Goal: Task Accomplishment & Management: Use online tool/utility

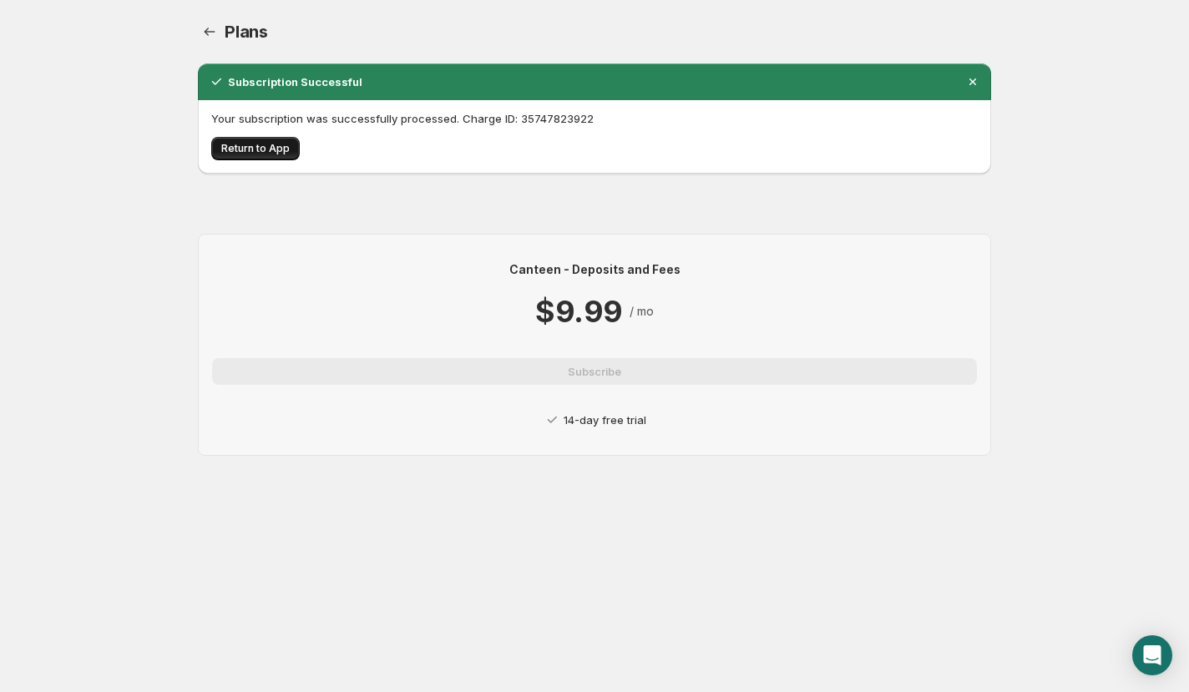
click at [260, 156] on button "Return to App" at bounding box center [255, 148] width 88 height 23
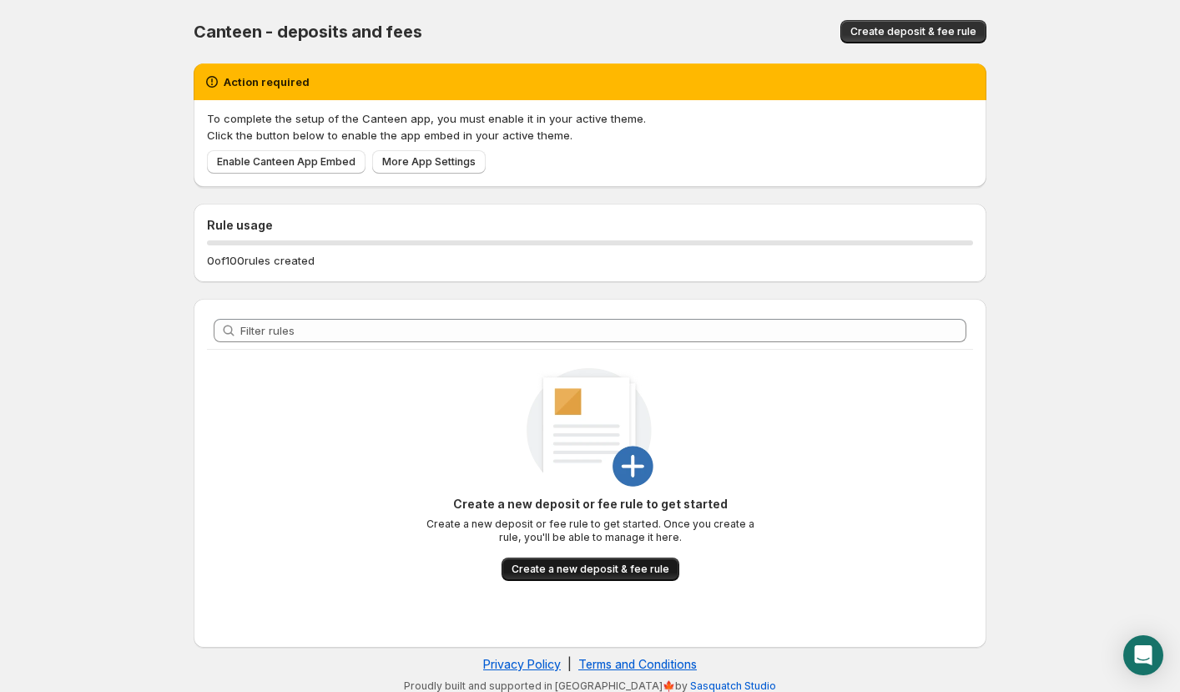
click at [626, 571] on span "Create a new deposit & fee rule" at bounding box center [591, 569] width 158 height 13
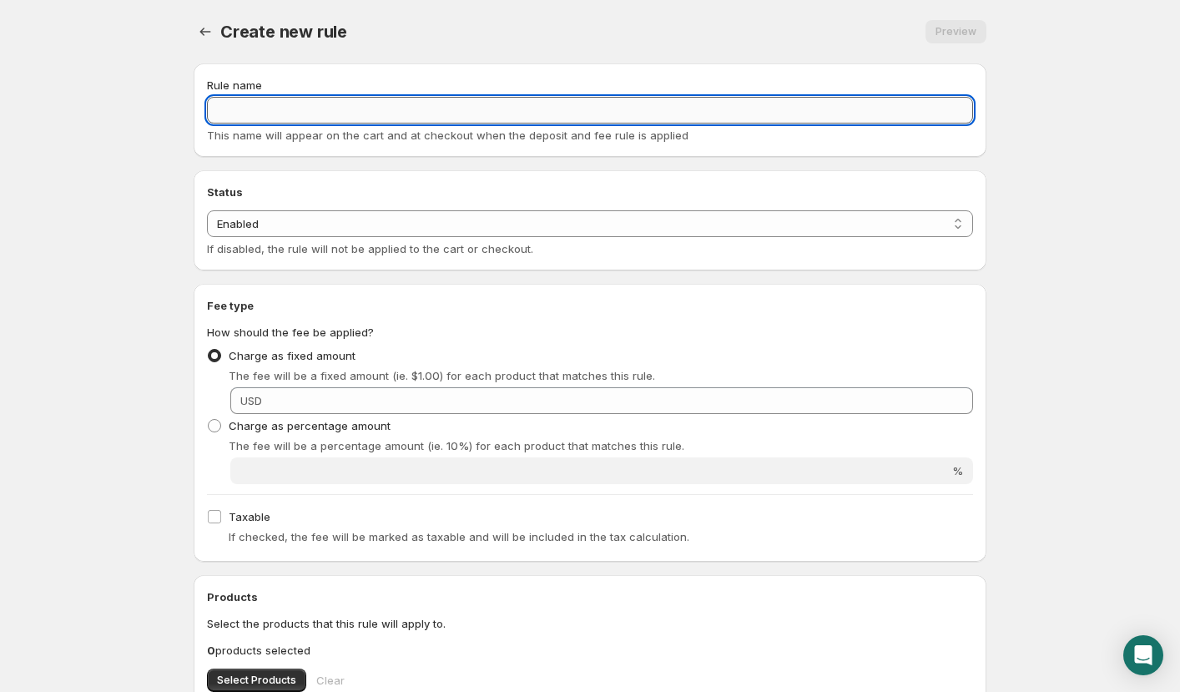
click at [311, 110] on input "Rule name" at bounding box center [590, 110] width 766 height 27
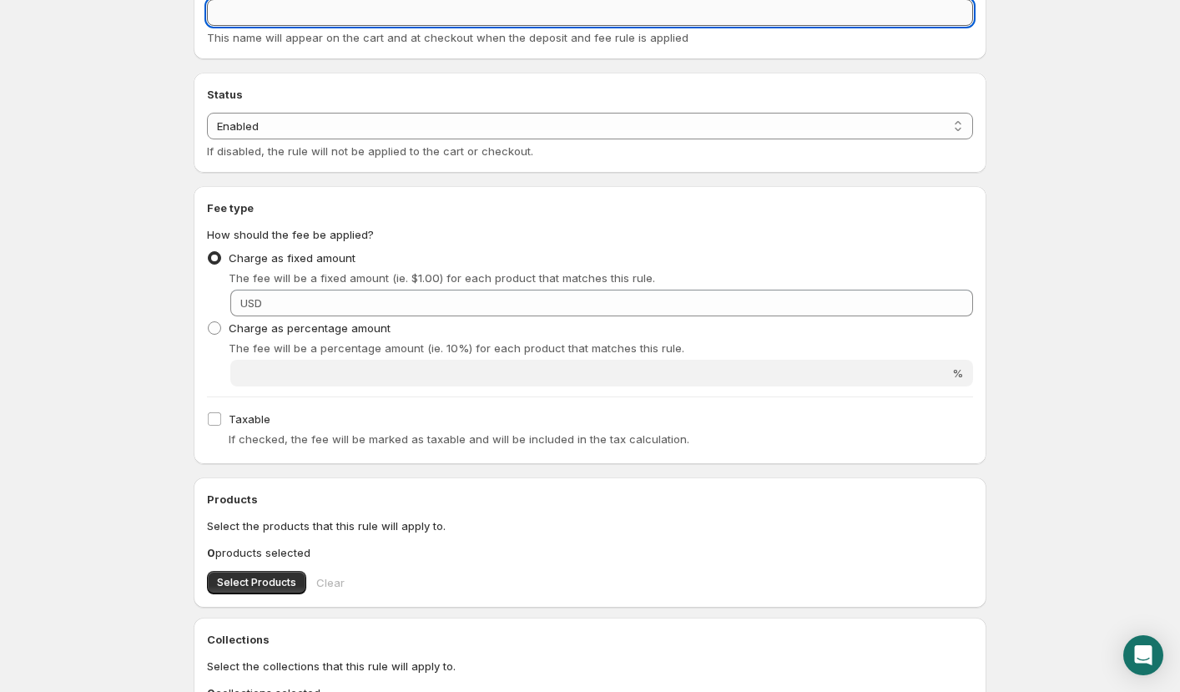
scroll to position [116, 0]
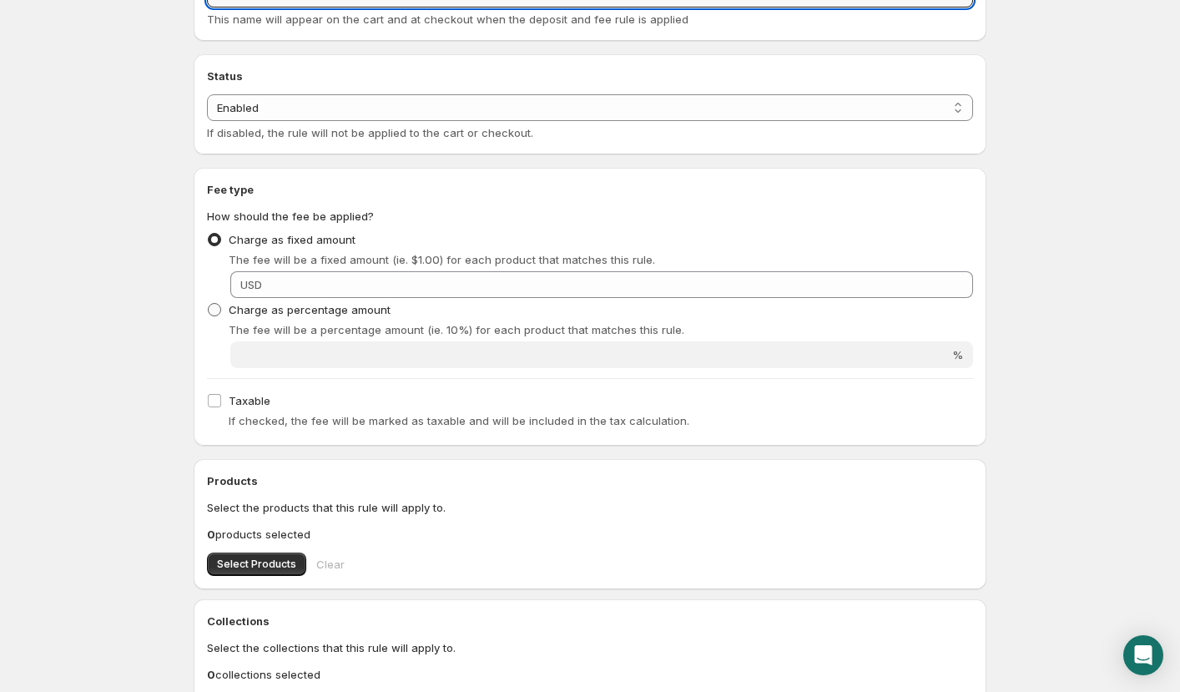
click at [264, 309] on span "Charge as percentage amount" at bounding box center [310, 309] width 162 height 13
click at [209, 304] on input "Charge as percentage amount" at bounding box center [208, 303] width 1 height 1
radio input "true"
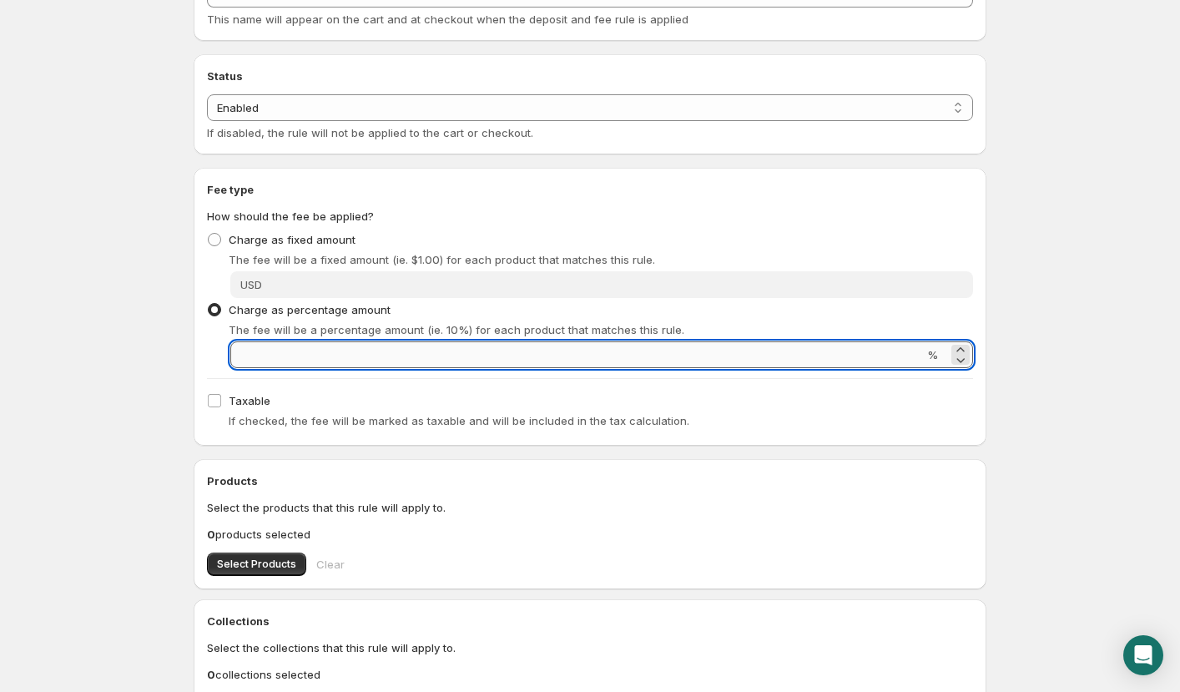
click at [296, 346] on input "Percentage amount" at bounding box center [577, 354] width 694 height 27
type input "3.5"
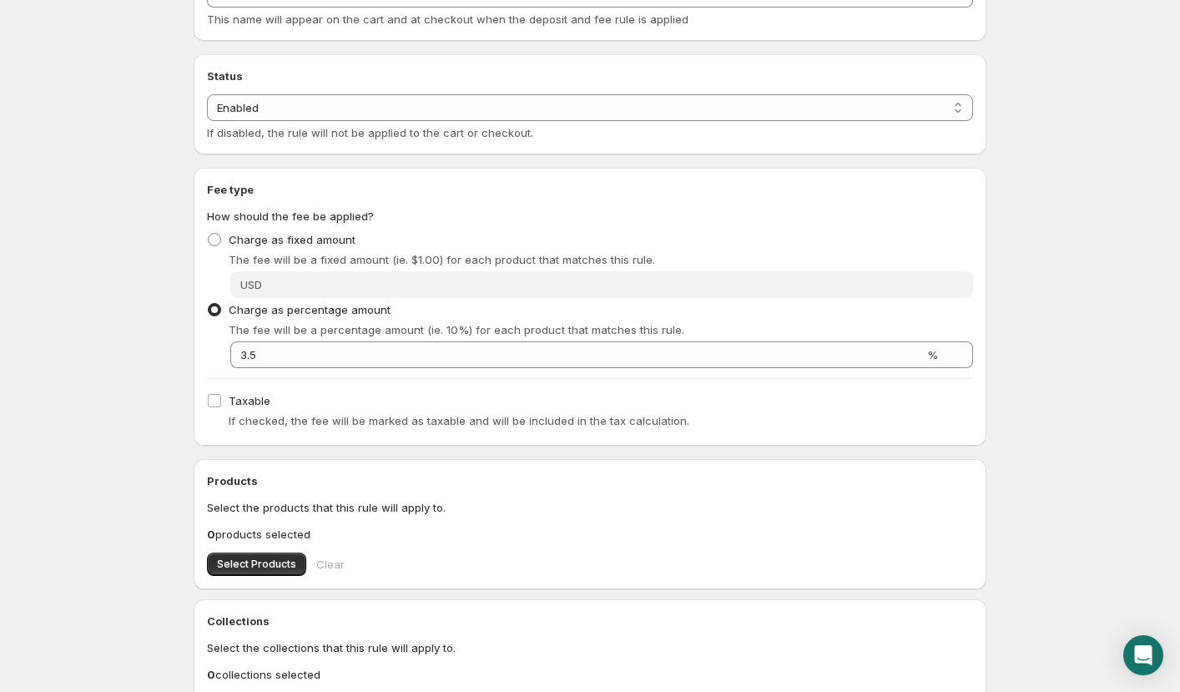
click at [160, 424] on body "Home Help Create new rule. This page is ready Create new rule Preview More acti…" at bounding box center [590, 230] width 1180 height 692
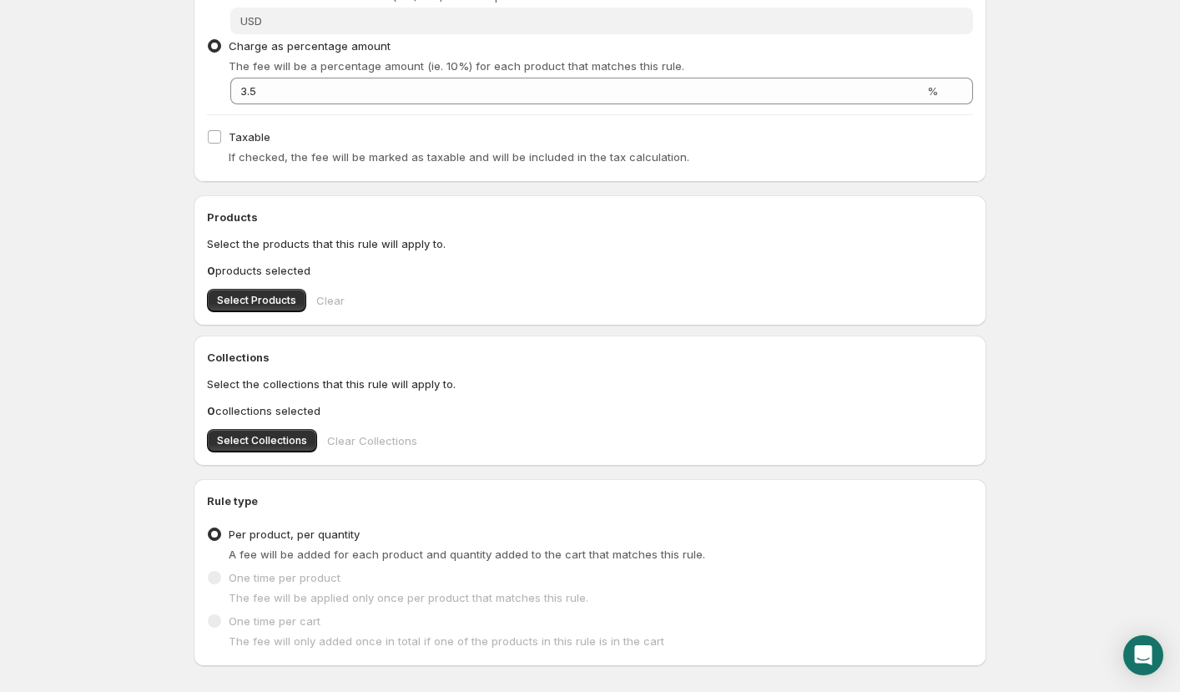
scroll to position [470, 0]
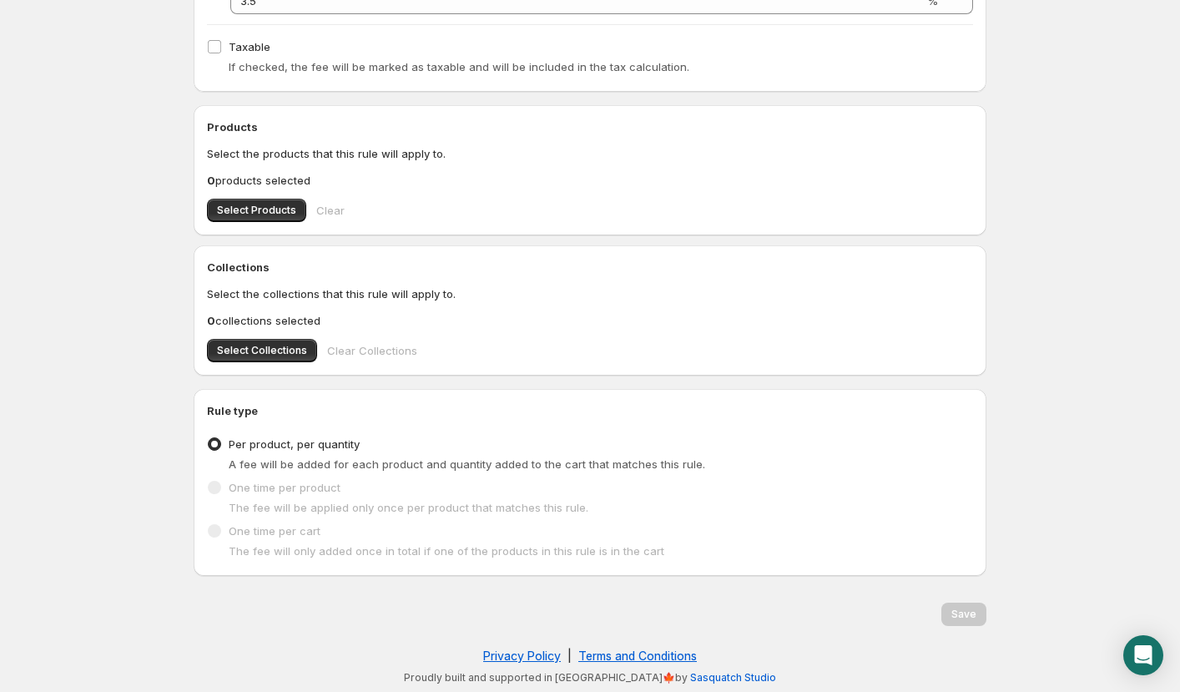
click at [274, 493] on span "One time per product" at bounding box center [285, 487] width 112 height 13
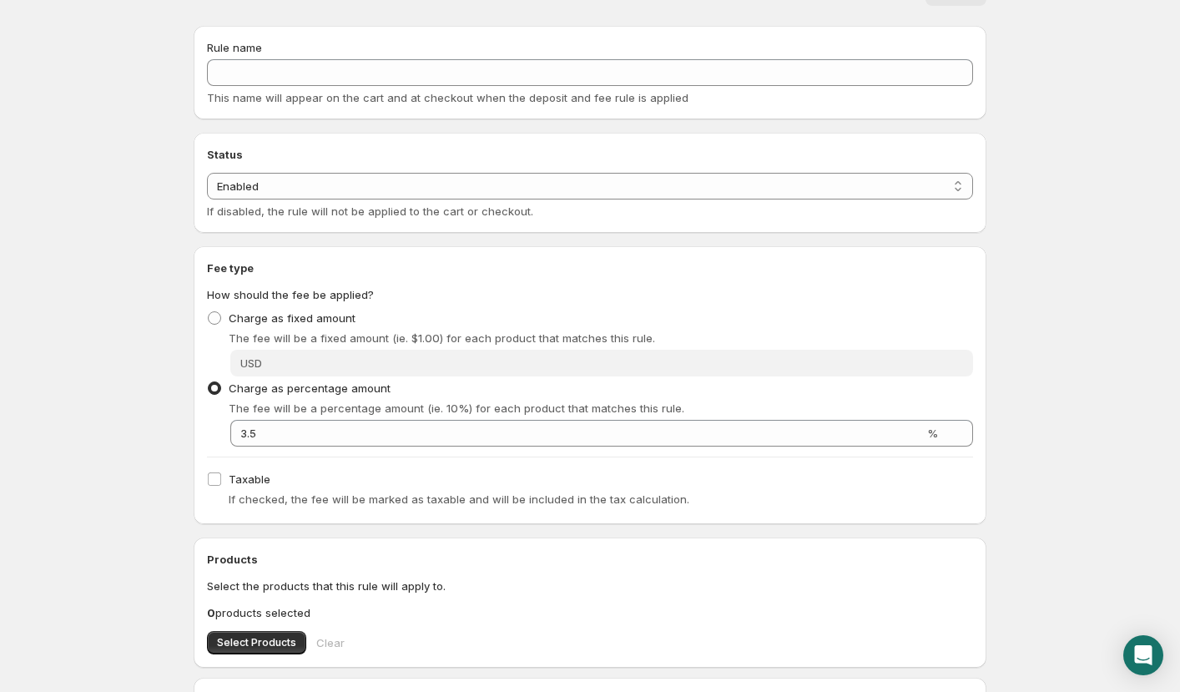
scroll to position [0, 0]
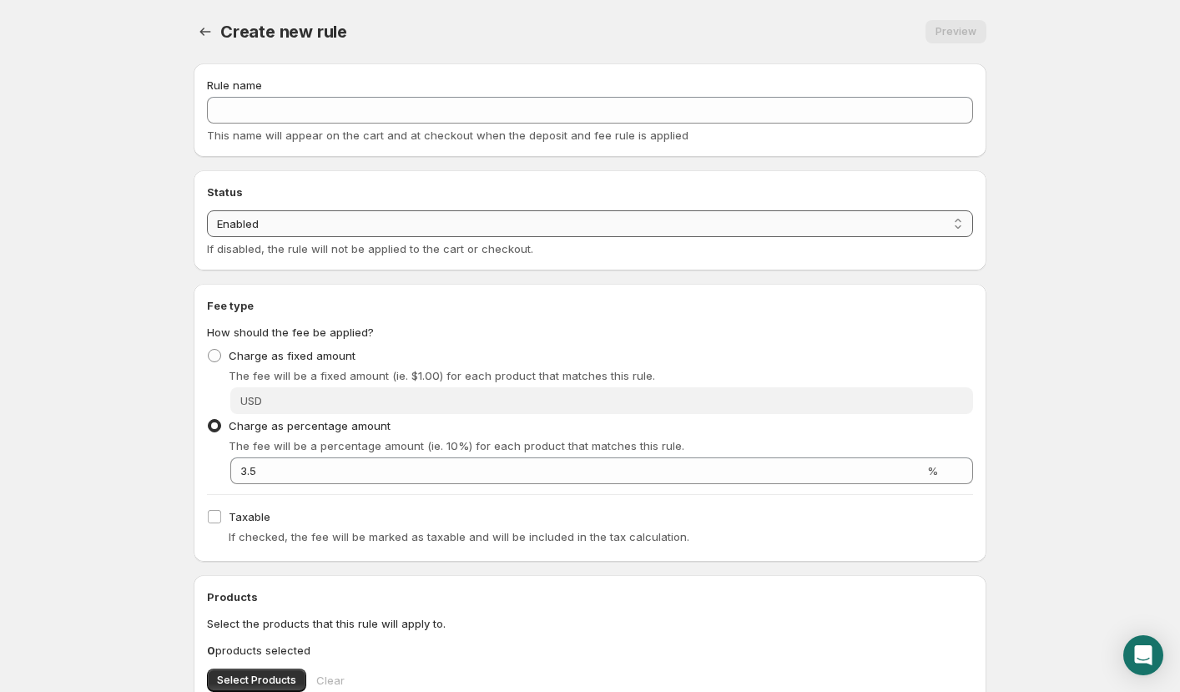
click at [304, 229] on select "Enabled Disabled" at bounding box center [590, 223] width 766 height 27
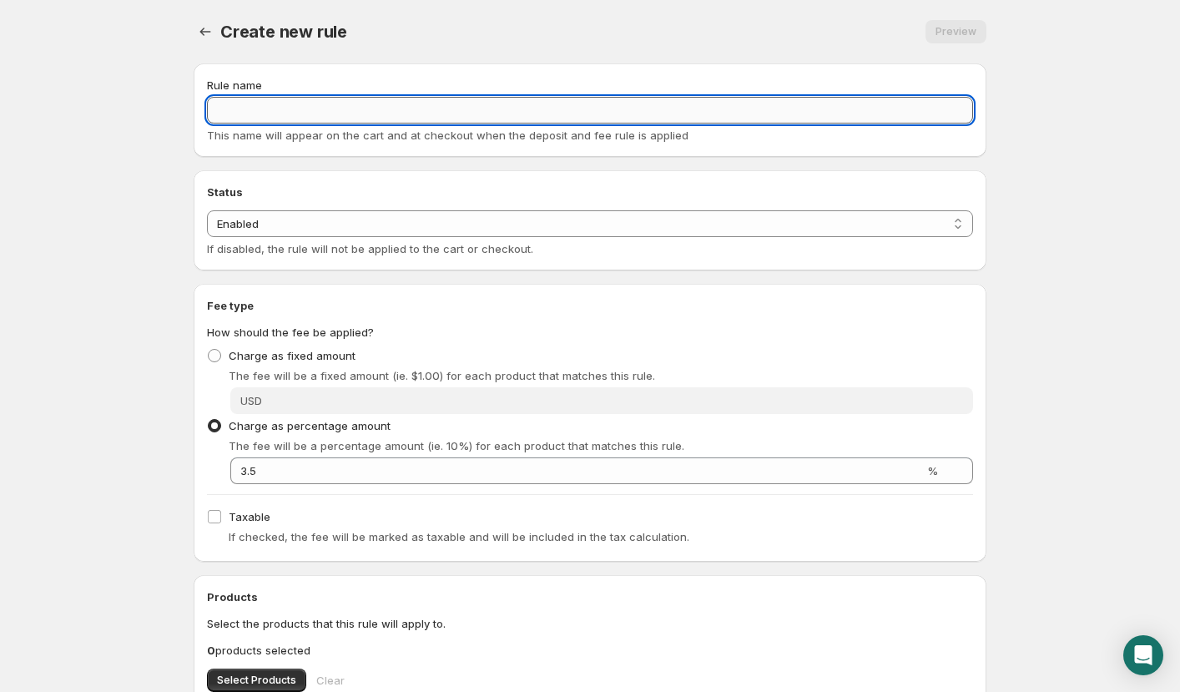
click at [297, 118] on input "Rule name" at bounding box center [590, 110] width 766 height 27
paste input "Mandatory Brand Tariff"
type input "Mandatory Brand Tariff"
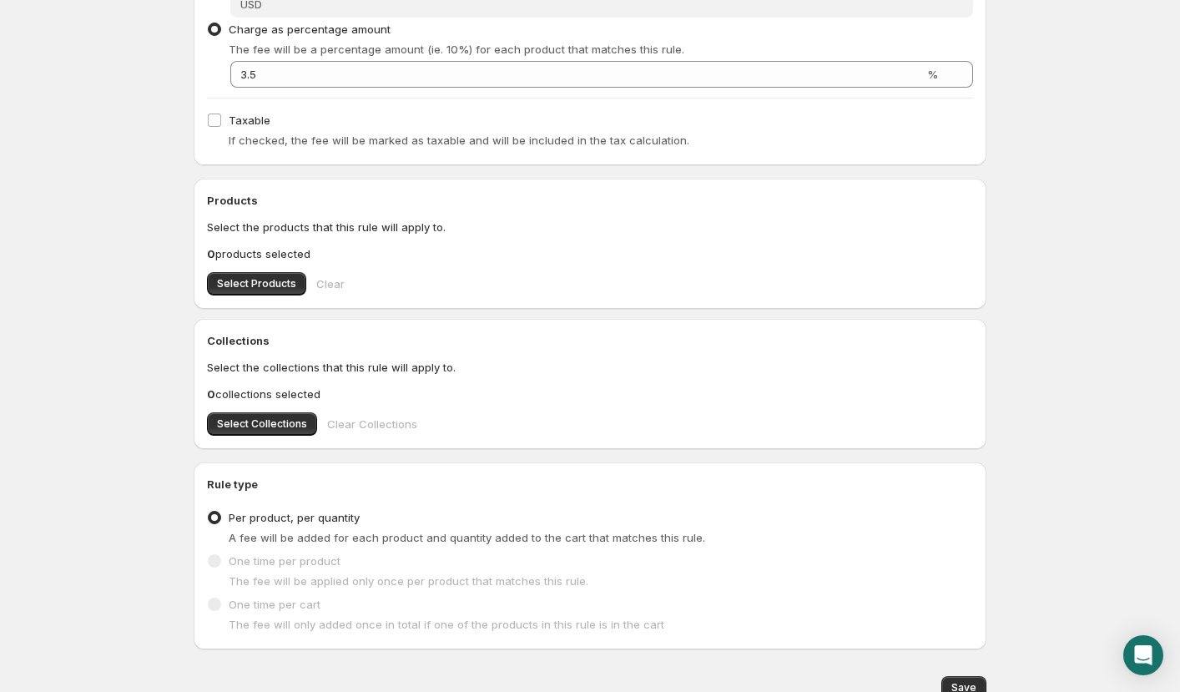
scroll to position [470, 0]
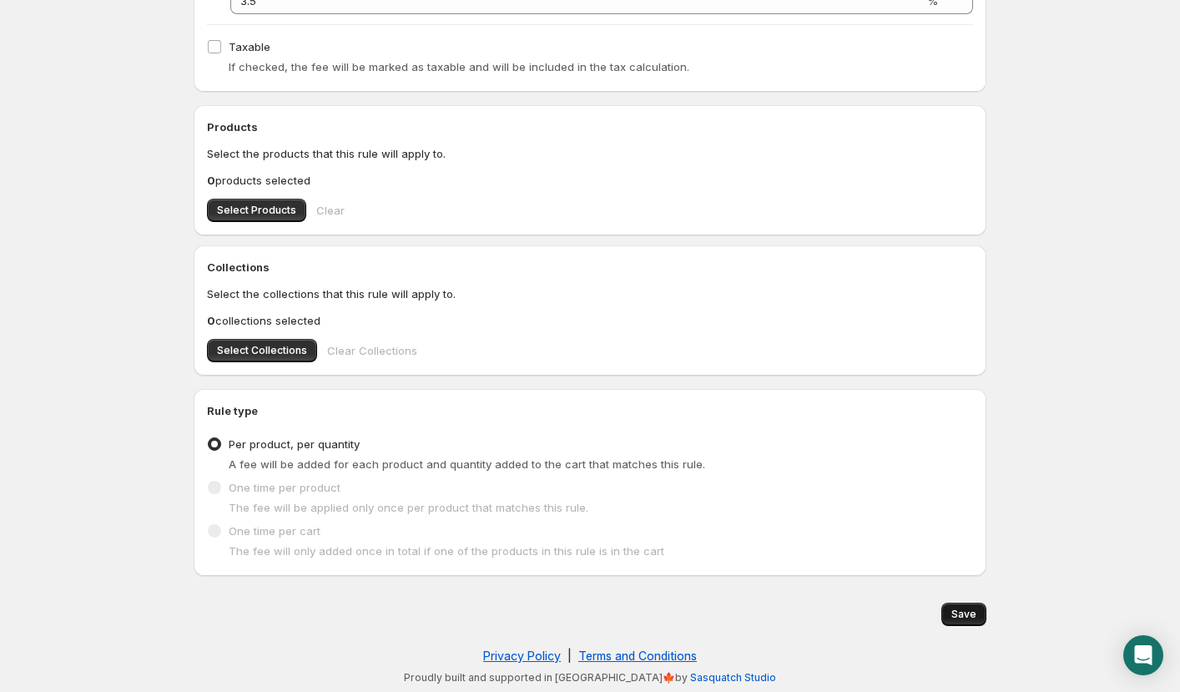
click at [958, 612] on span "Save" at bounding box center [964, 614] width 25 height 13
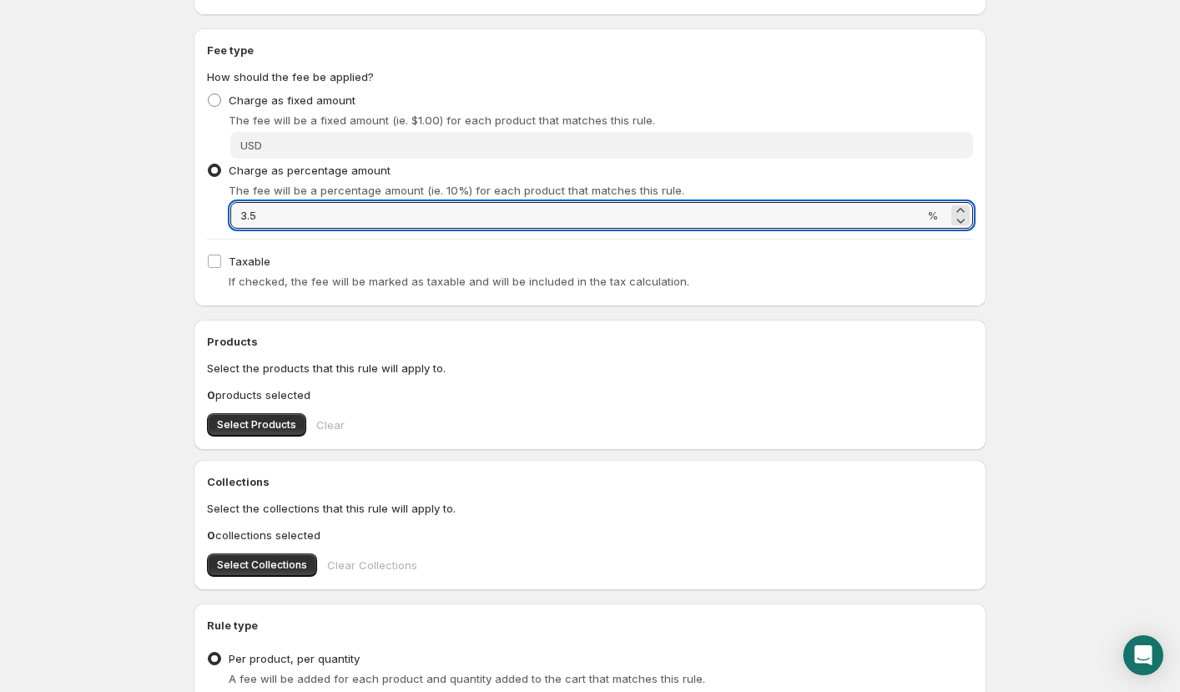
scroll to position [254, 0]
type input "3"
type input "4"
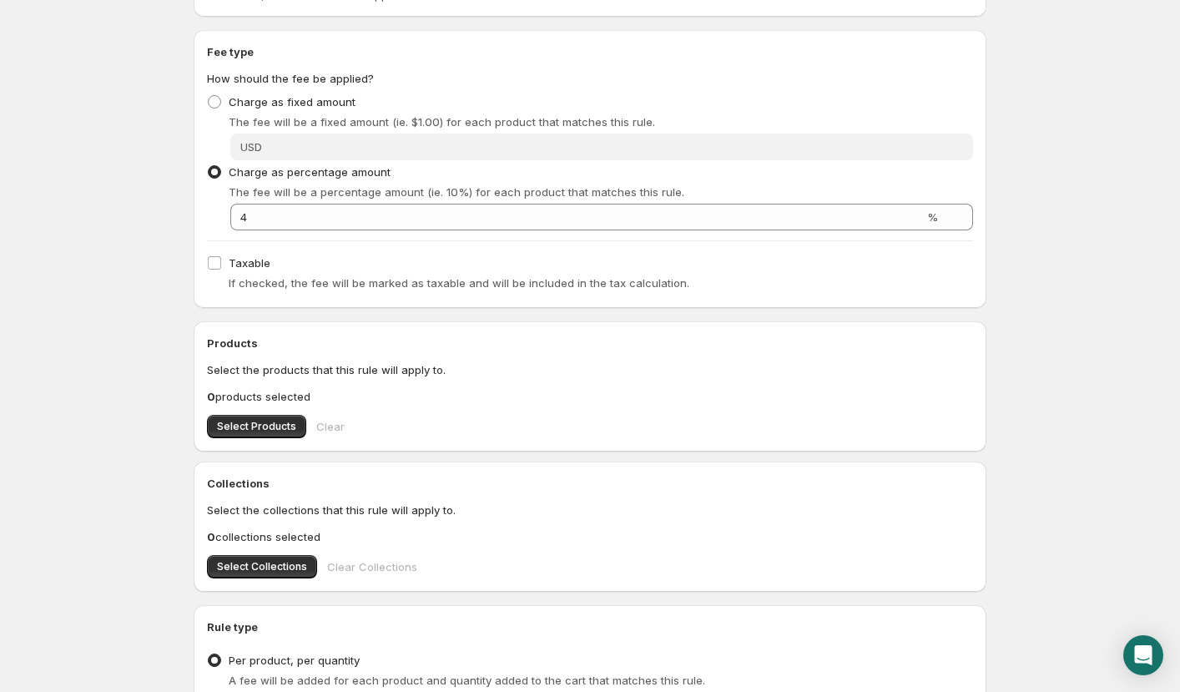
click at [1032, 329] on body "Home Help Mandatory Brand Tariff. This page is ready Mandatory Brand Tariff Pre…" at bounding box center [590, 92] width 1180 height 692
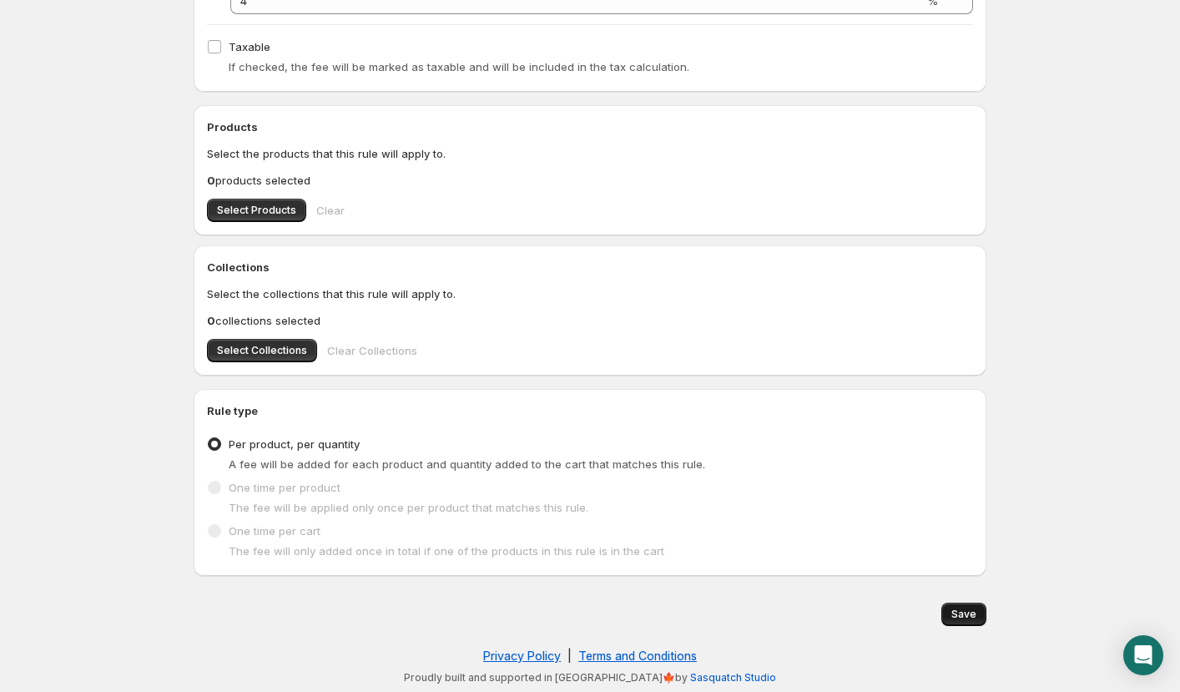
click at [968, 609] on span "Save" at bounding box center [964, 614] width 25 height 13
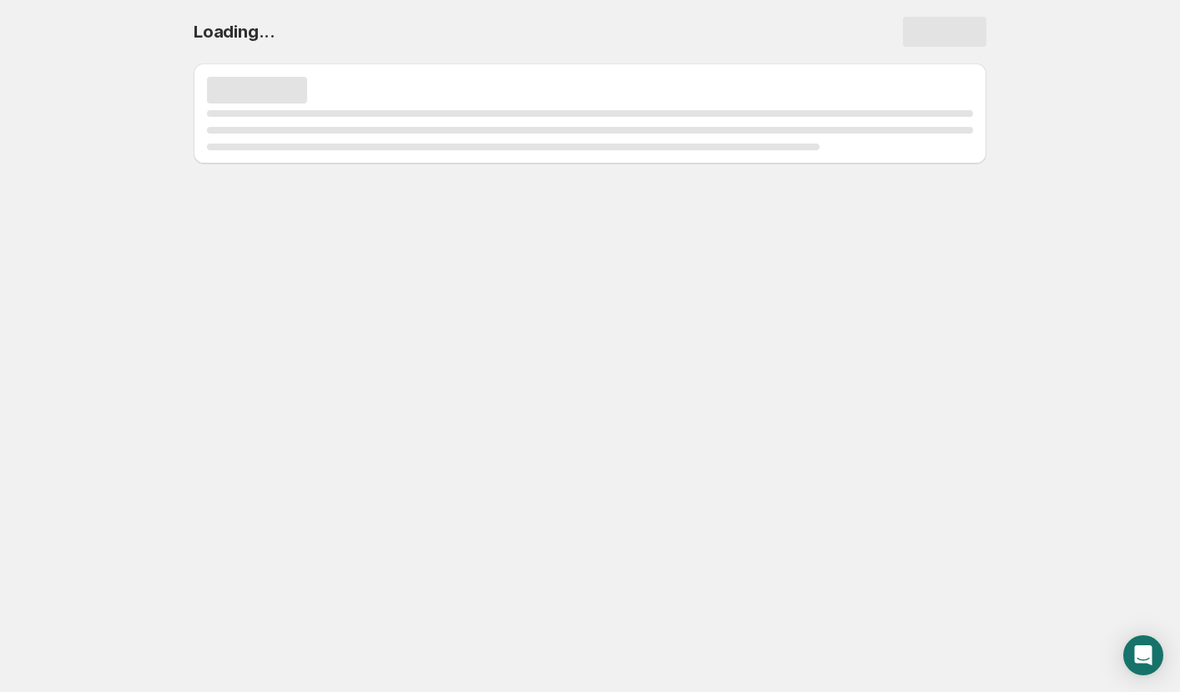
scroll to position [0, 0]
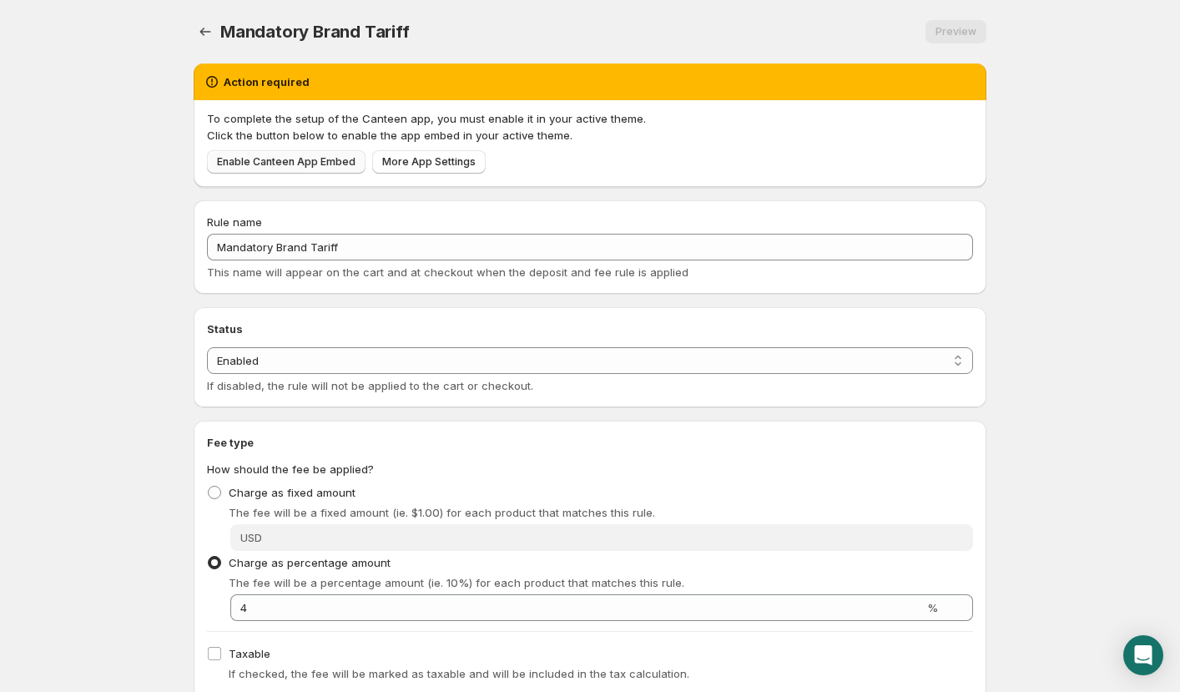
click at [247, 163] on span "Enable Canteen App Embed" at bounding box center [286, 161] width 139 height 13
click at [401, 158] on span "More App Settings" at bounding box center [429, 161] width 94 height 13
click at [202, 34] on icon "Settings" at bounding box center [205, 31] width 17 height 17
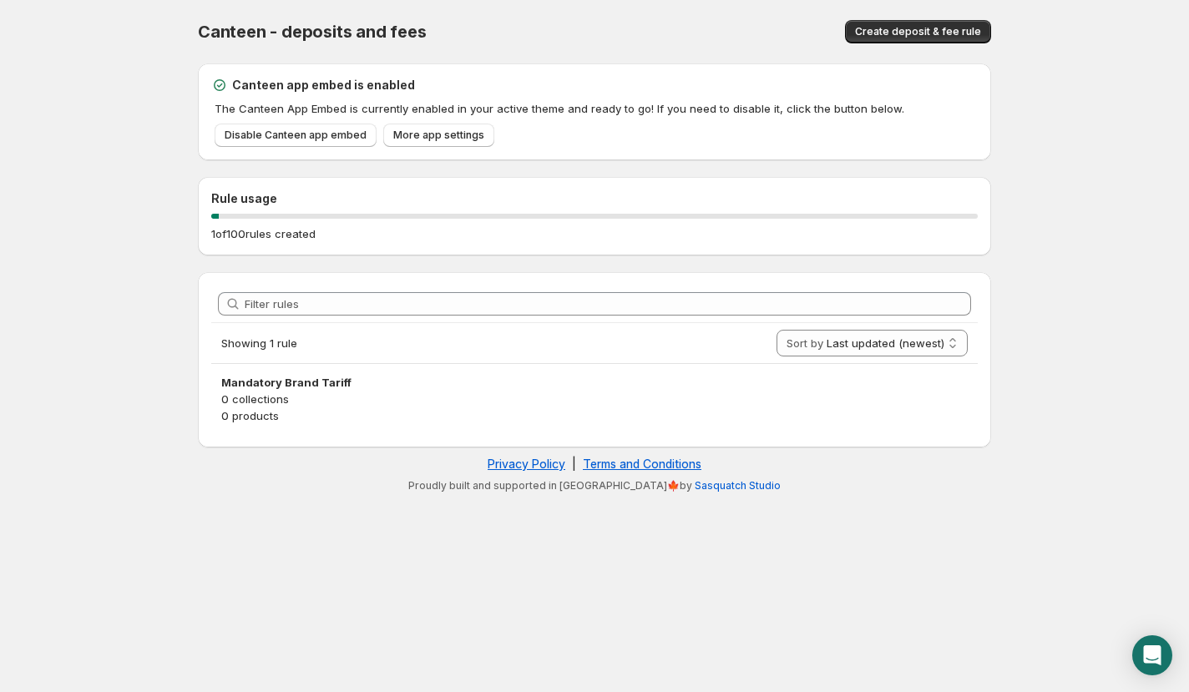
click at [291, 465] on div "Privacy Policy | Terms and Conditions" at bounding box center [594, 464] width 776 height 17
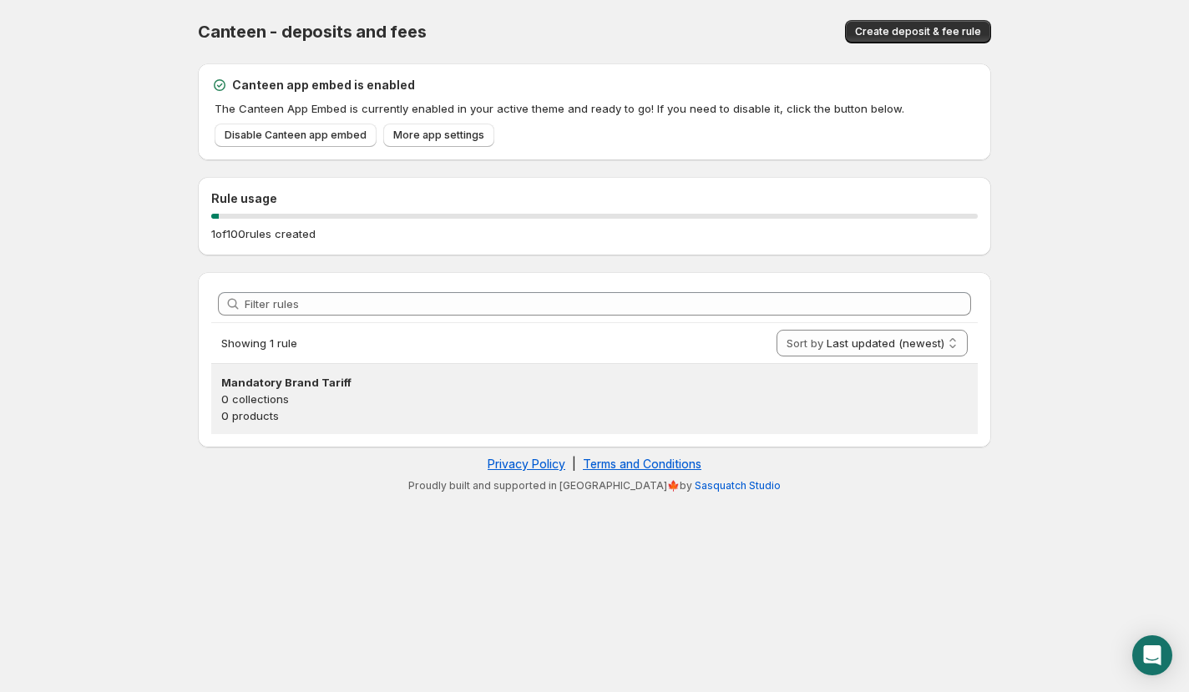
click at [387, 402] on p "0 collections" at bounding box center [594, 399] width 746 height 17
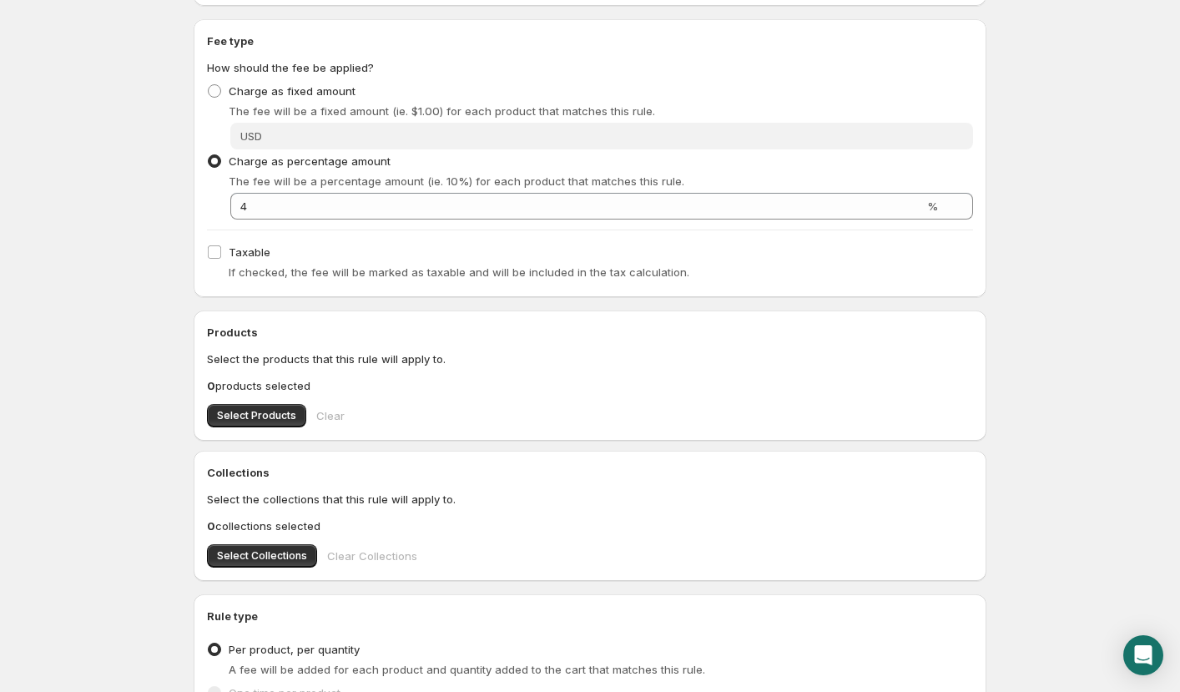
scroll to position [470, 0]
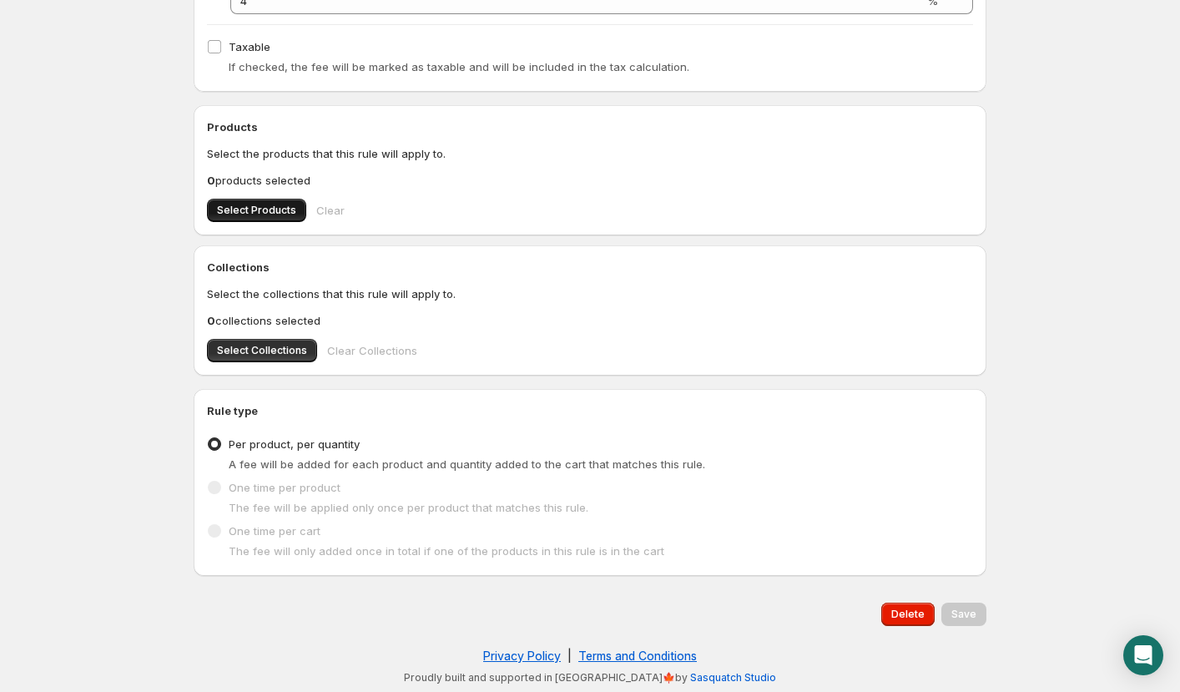
click at [262, 210] on span "Select Products" at bounding box center [256, 210] width 79 height 13
click at [953, 613] on span "Save" at bounding box center [964, 614] width 25 height 13
click at [393, 522] on div "One time per cart The fee will only added once in total if one of the products …" at bounding box center [590, 539] width 766 height 40
click at [299, 525] on span "One time per cart" at bounding box center [275, 530] width 92 height 13
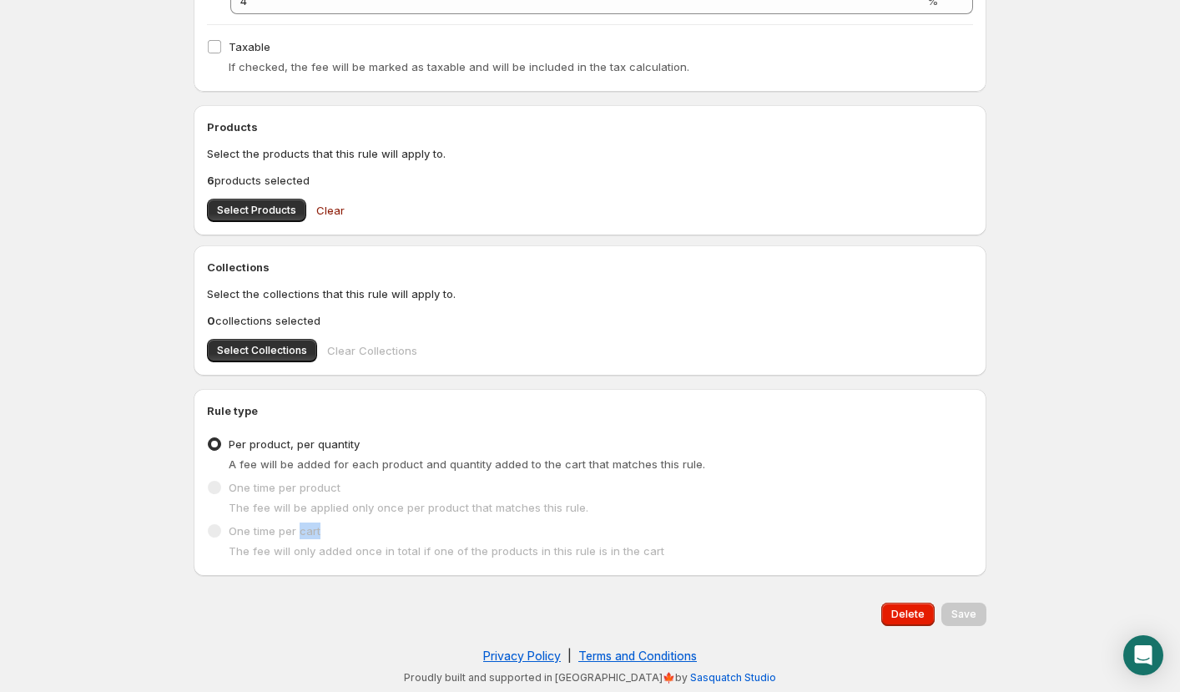
click at [299, 525] on span "One time per cart" at bounding box center [275, 530] width 92 height 13
click at [417, 501] on span "The fee will be applied only once per product that matches this rule." at bounding box center [409, 507] width 360 height 13
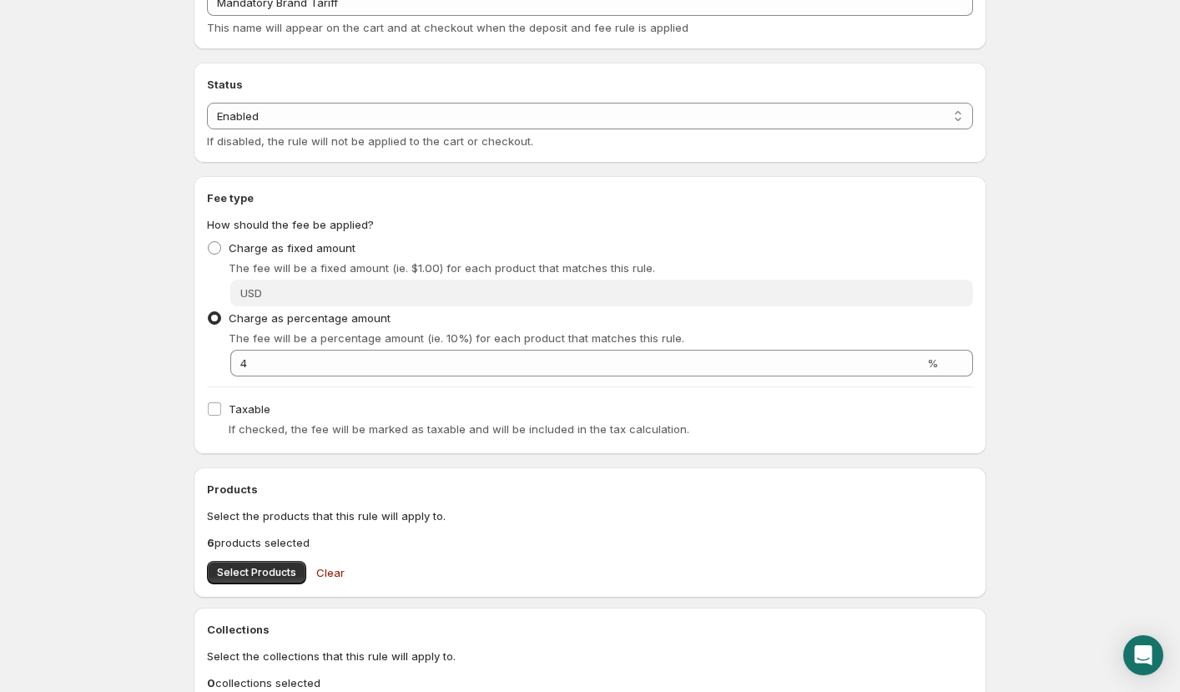
scroll to position [0, 0]
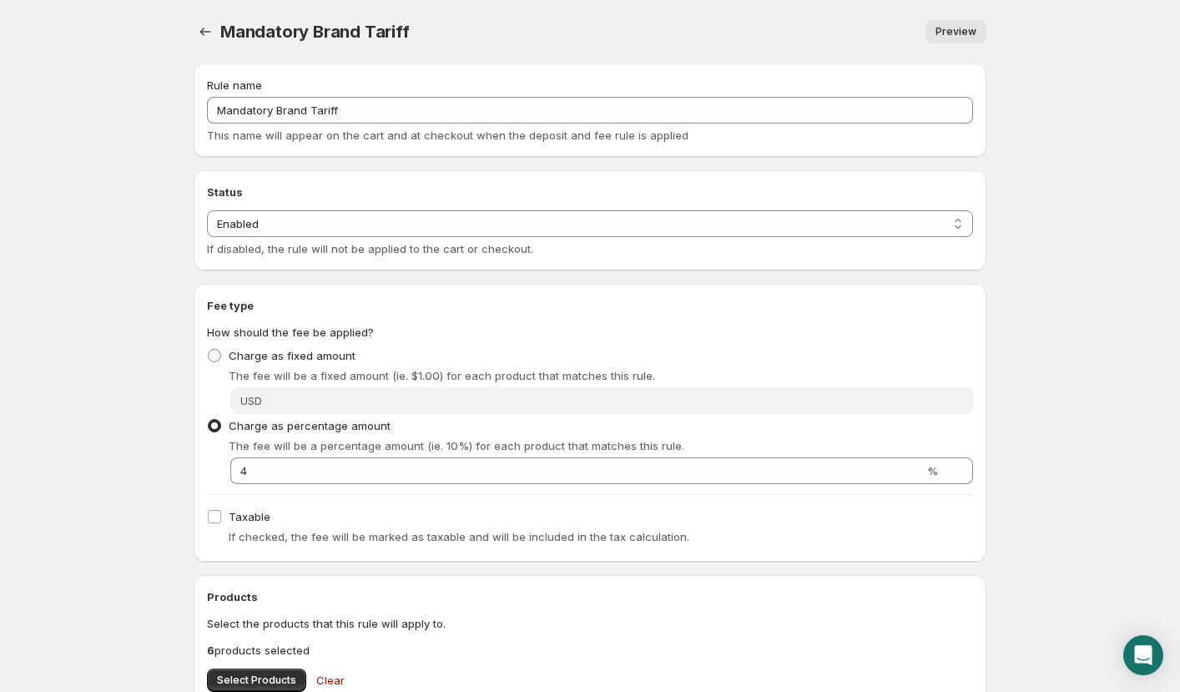
click at [963, 38] on span "Preview" at bounding box center [956, 31] width 41 height 13
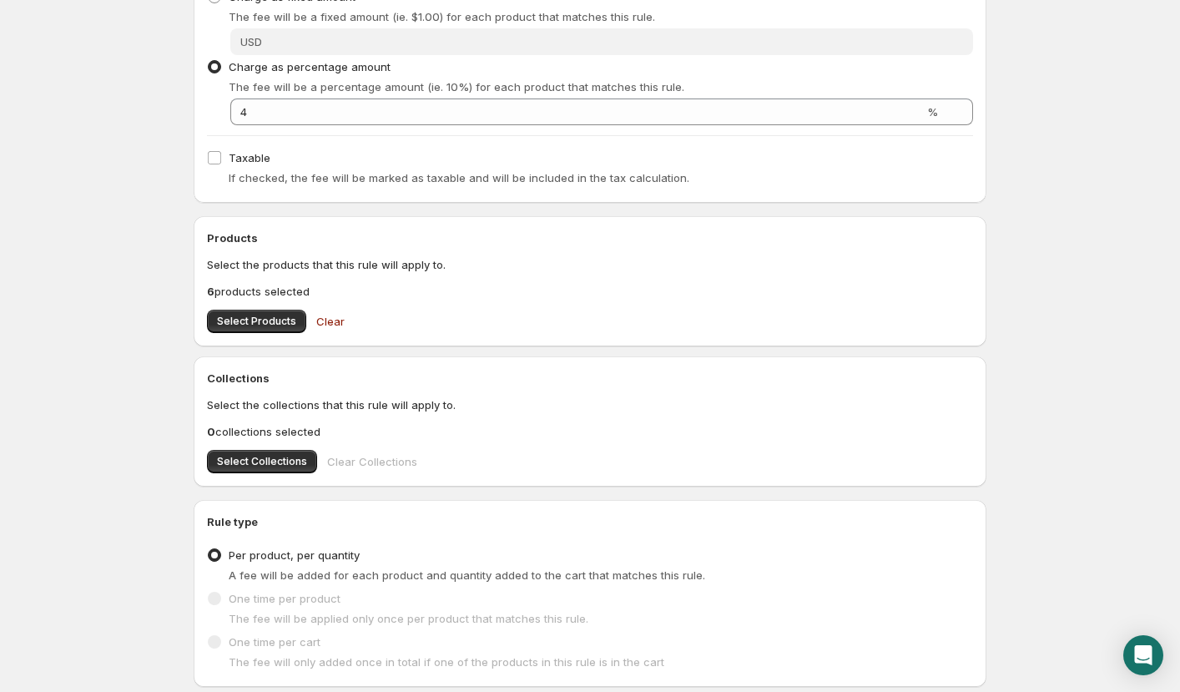
scroll to position [412, 0]
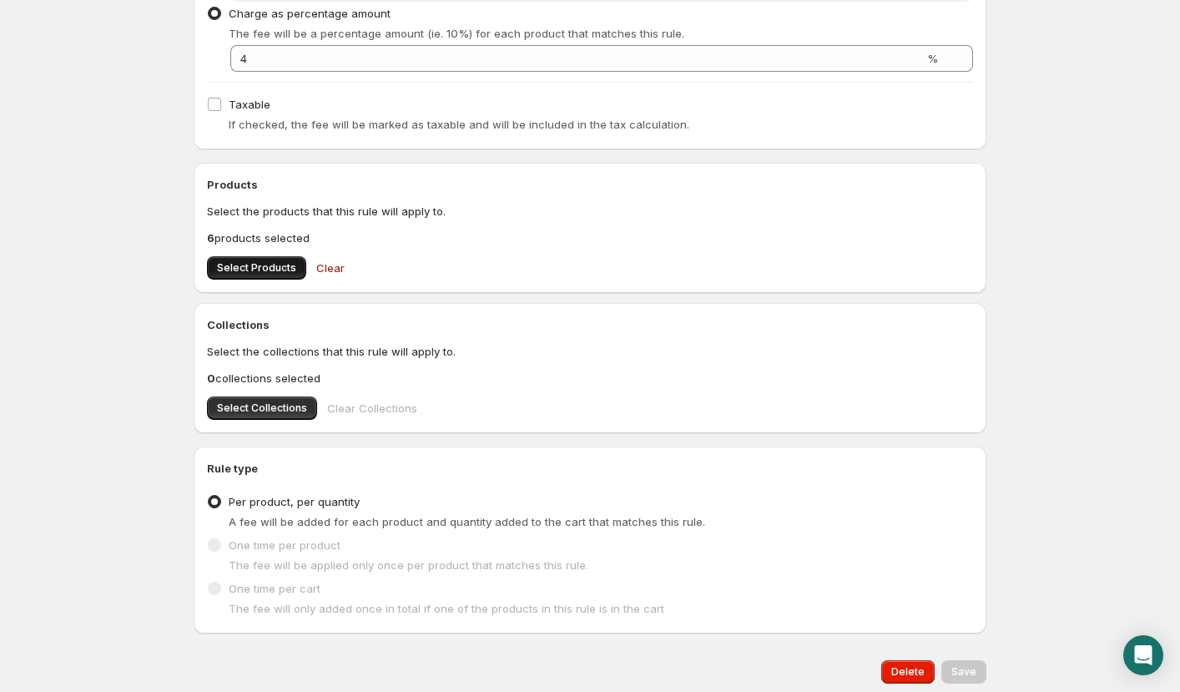
click at [251, 266] on span "Select Products" at bounding box center [256, 267] width 79 height 13
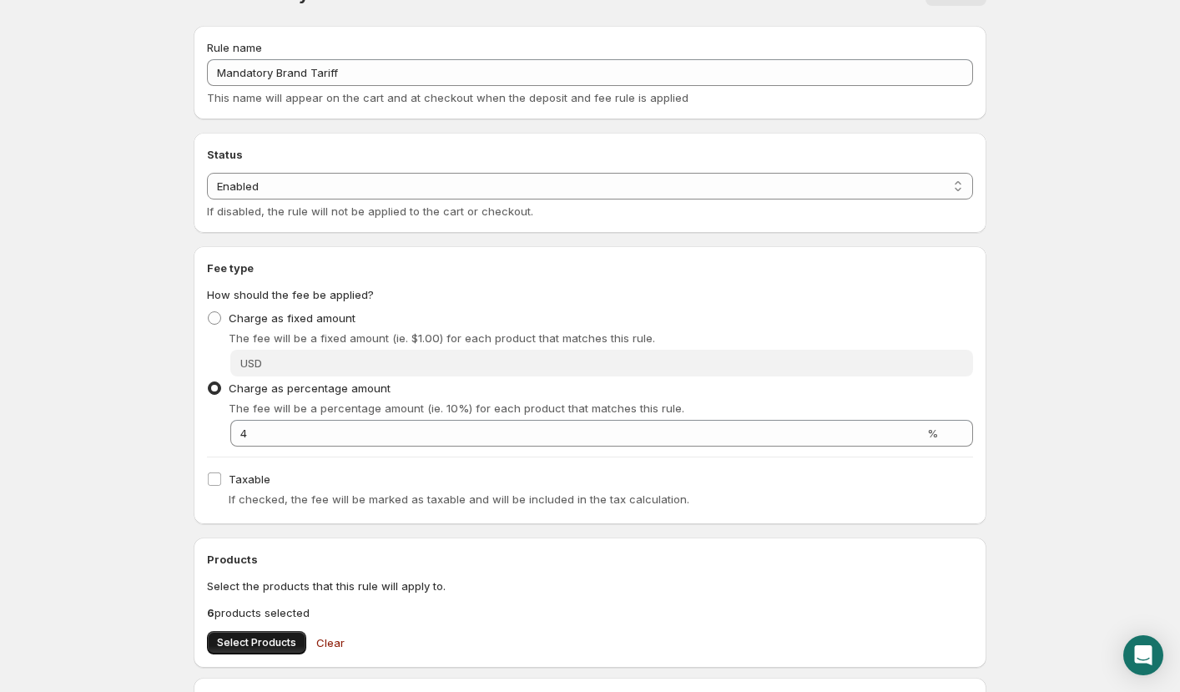
scroll to position [0, 0]
